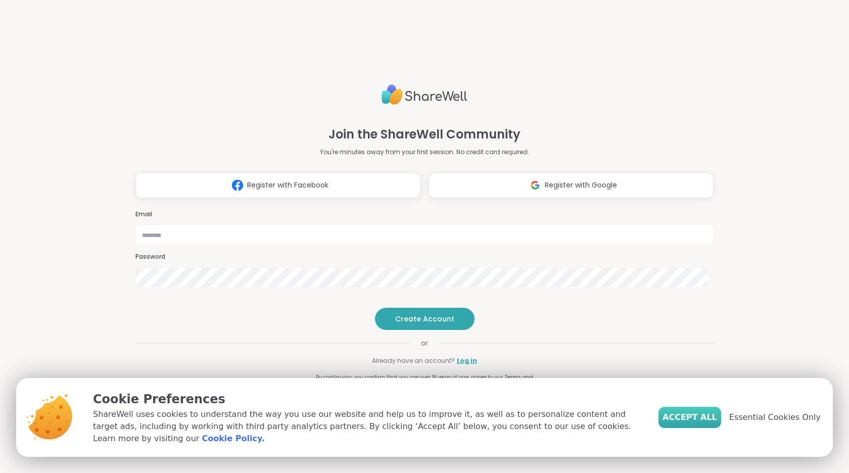
click at [694, 417] on span "Accept All" at bounding box center [690, 417] width 55 height 12
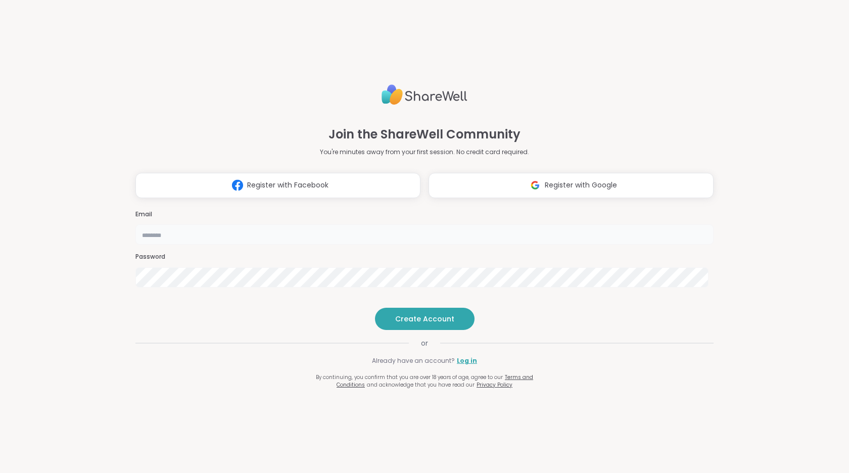
click at [442, 224] on input "email" at bounding box center [424, 234] width 578 height 20
type input "**********"
click at [424, 324] on span "Create Account" at bounding box center [424, 319] width 59 height 10
